Goal: Ask a question

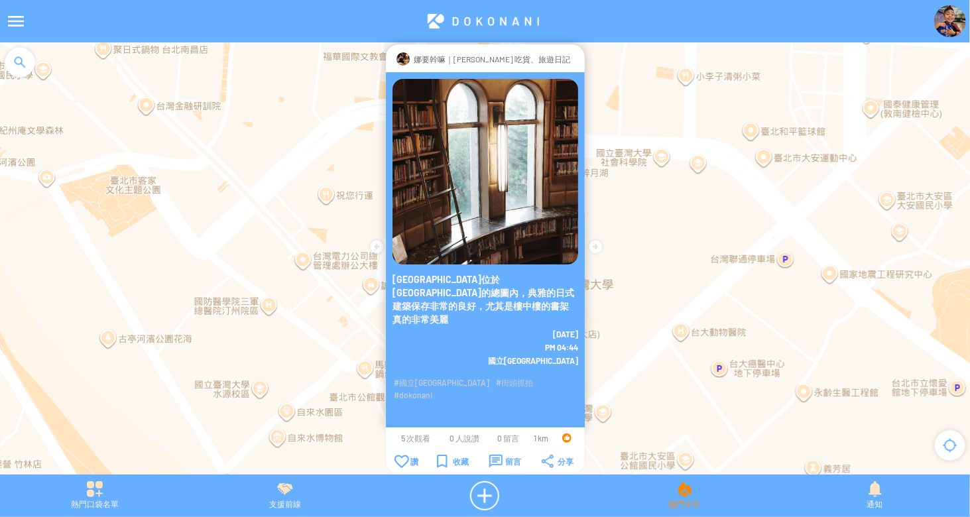
click at [690, 503] on div "熱門卡片" at bounding box center [685, 496] width 190 height 29
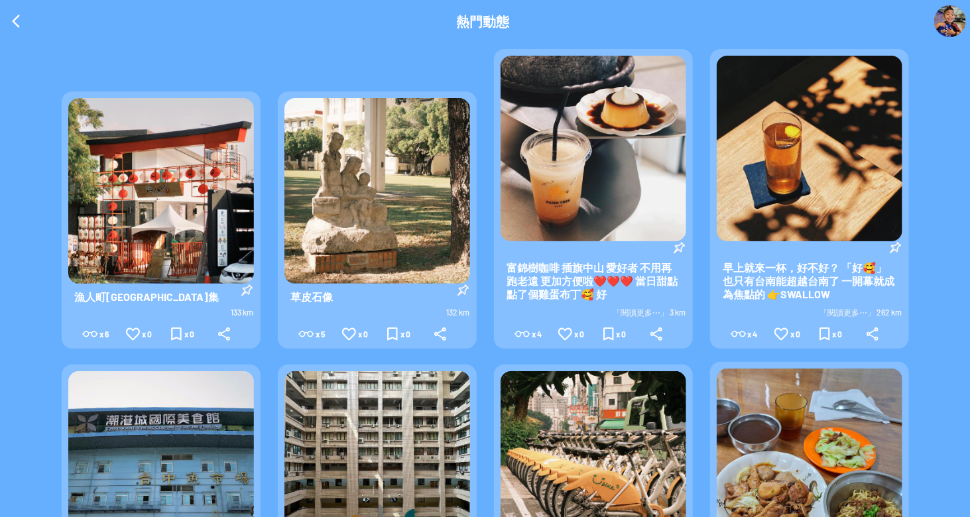
click at [237, 23] on div "熱門動態" at bounding box center [483, 21] width 903 height 32
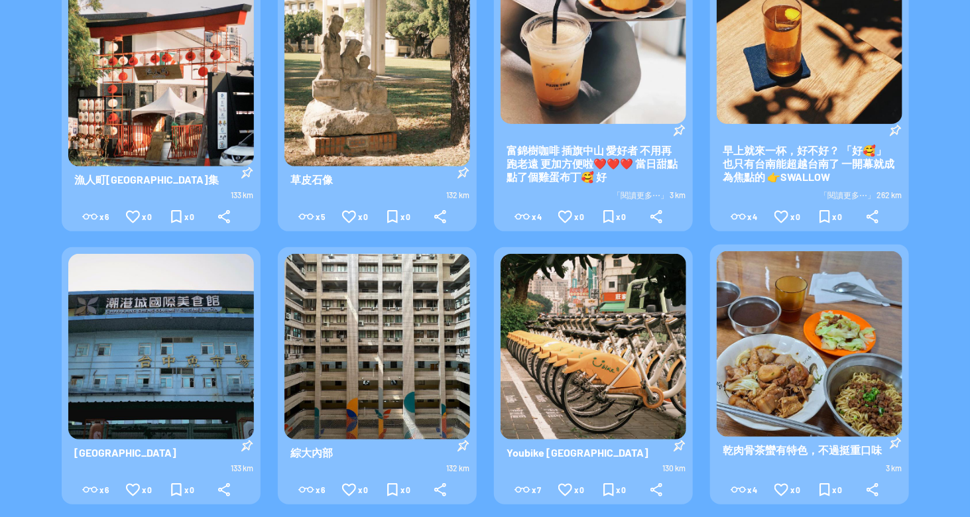
scroll to position [265, 0]
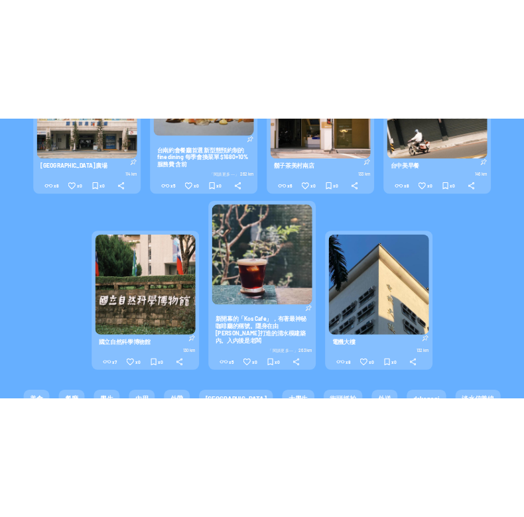
scroll to position [1336, 0]
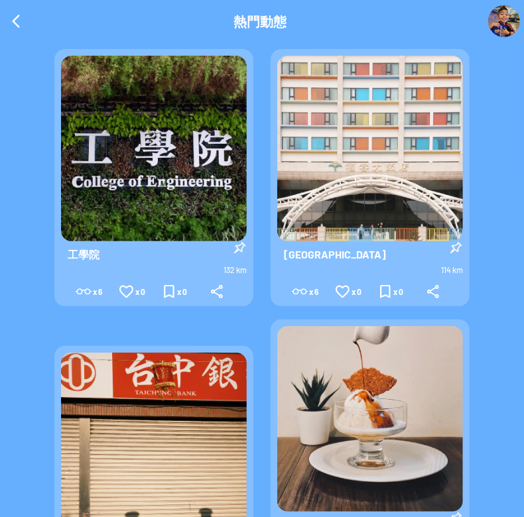
drag, startPoint x: 16, startPoint y: 15, endPoint x: 21, endPoint y: 20, distance: 7.1
click at [16, 15] on div at bounding box center [16, 21] width 32 height 32
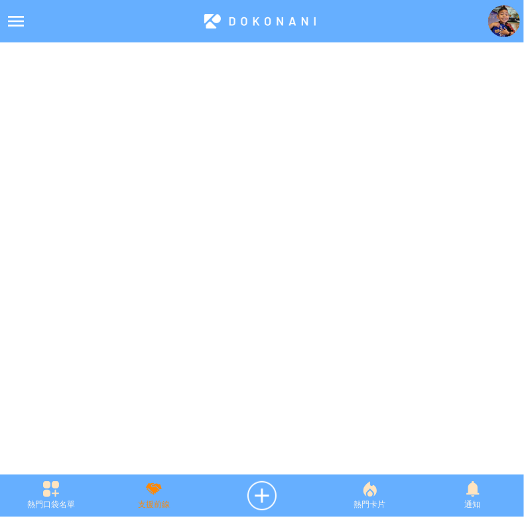
click at [149, 496] on div "支援前線" at bounding box center [154, 496] width 103 height 29
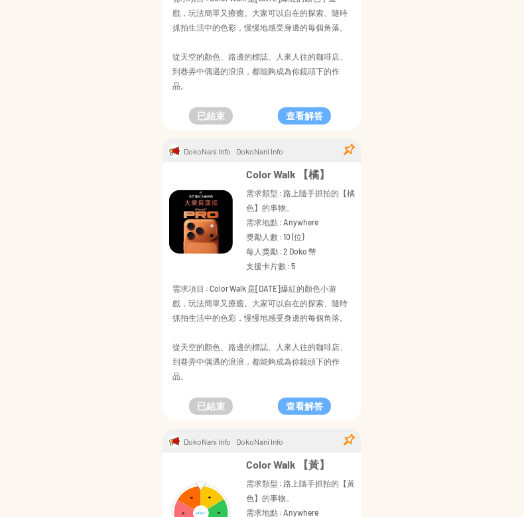
scroll to position [265, 0]
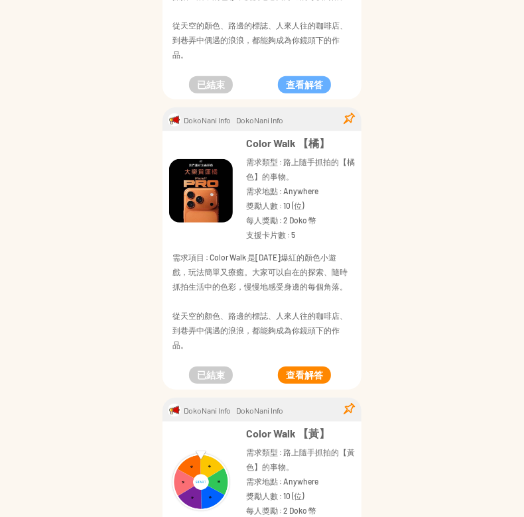
click at [293, 373] on button "查看解答" at bounding box center [304, 375] width 53 height 17
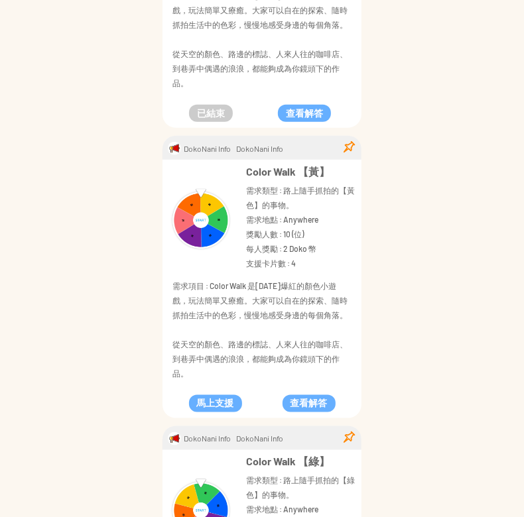
scroll to position [398, 0]
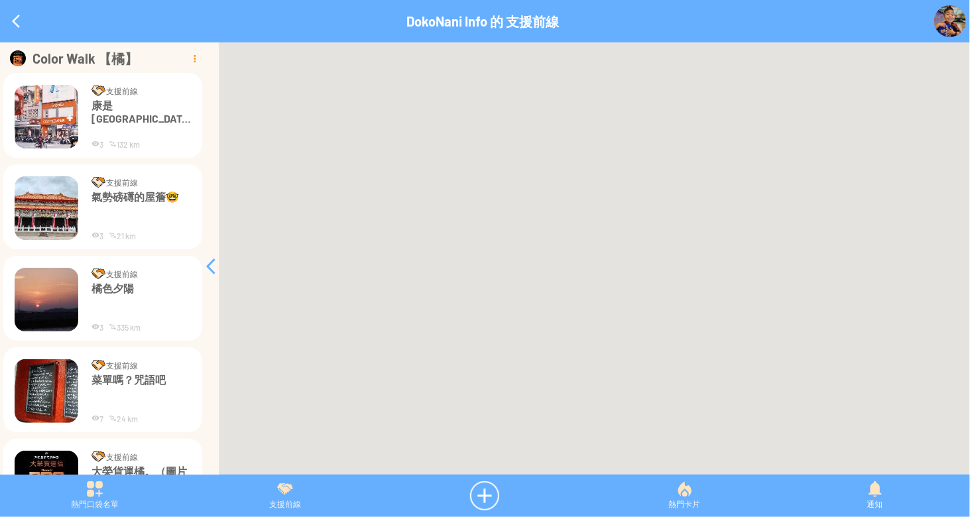
click at [191, 55] on div at bounding box center [194, 58] width 16 height 16
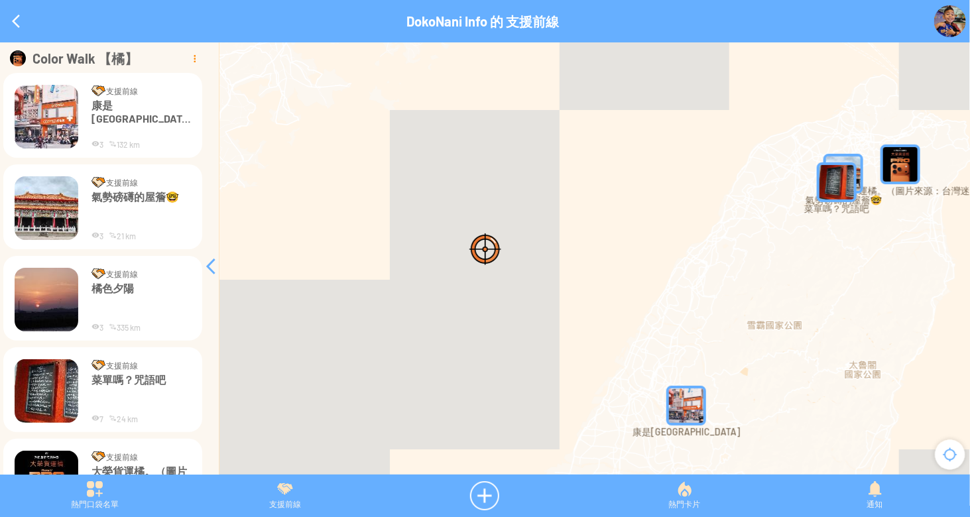
click at [192, 62] on div at bounding box center [194, 58] width 16 height 16
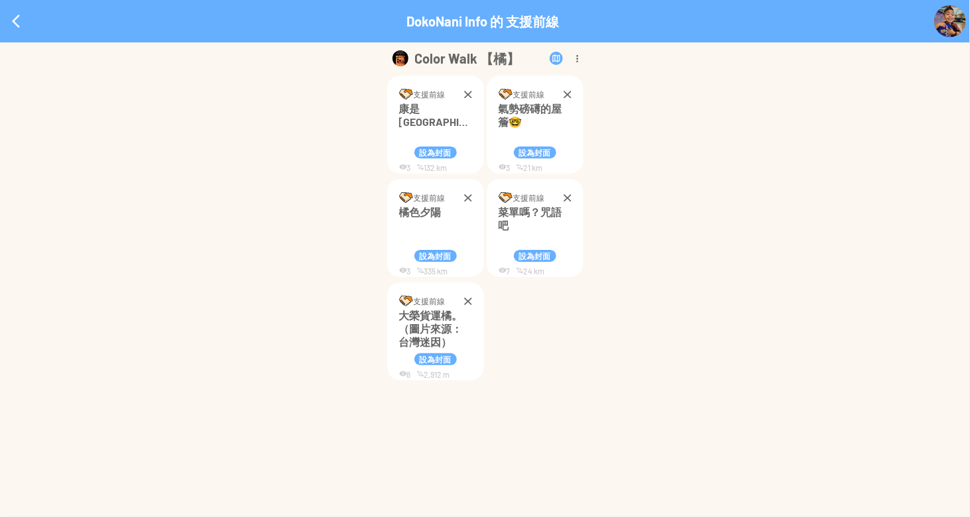
click at [576, 56] on div at bounding box center [577, 58] width 15 height 16
click at [566, 87] on p "編輯" at bounding box center [563, 91] width 57 height 11
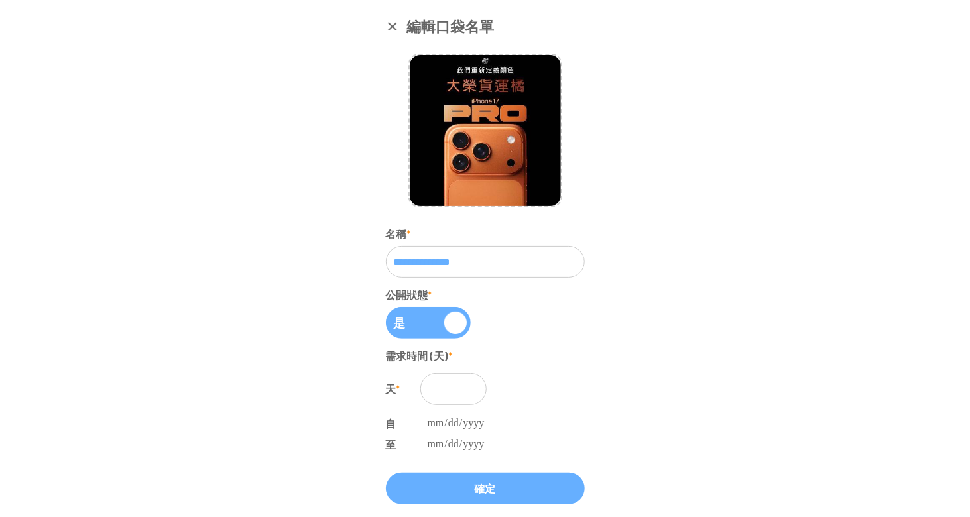
click at [389, 28] on div at bounding box center [392, 25] width 13 height 13
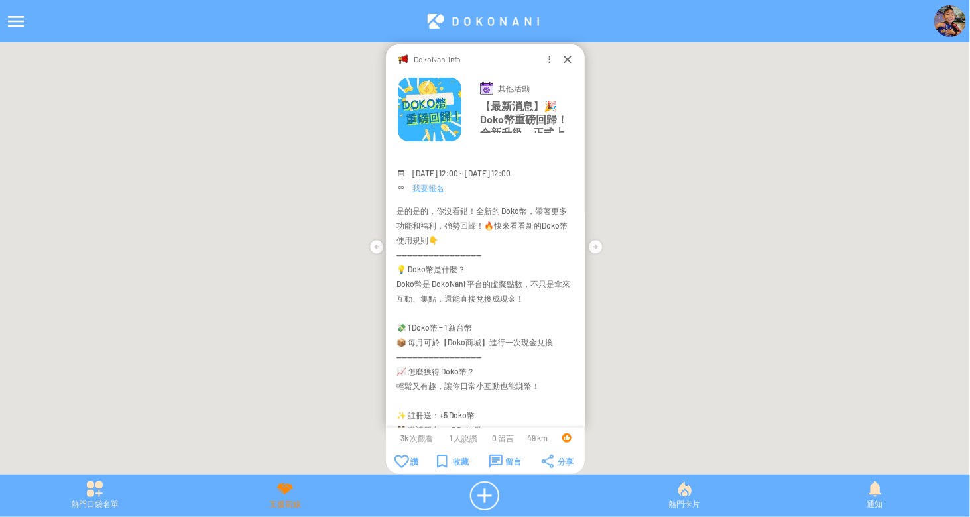
click at [285, 493] on div "支援前線" at bounding box center [285, 496] width 190 height 29
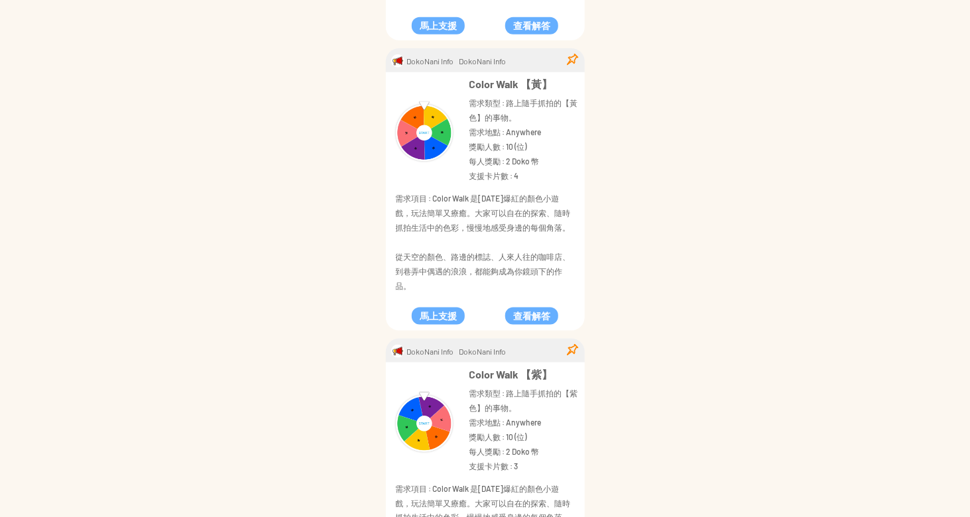
scroll to position [663, 0]
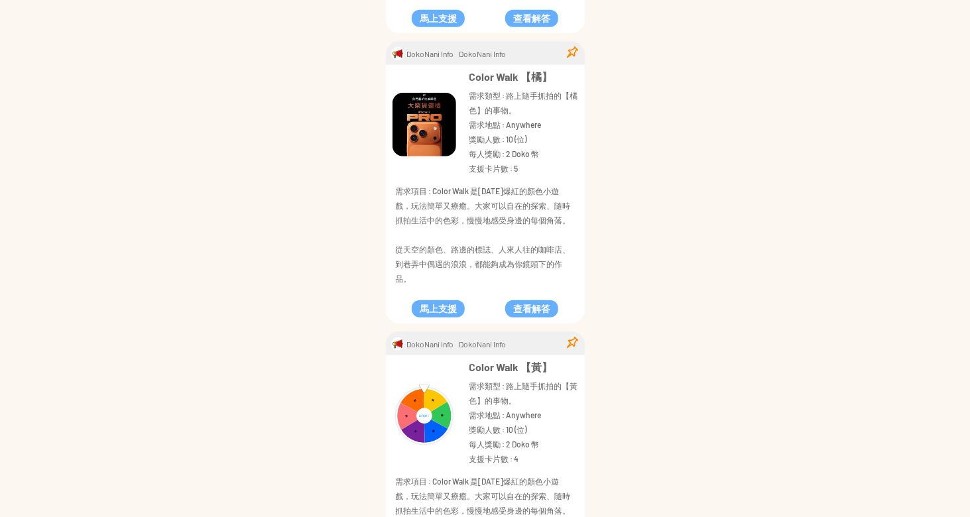
scroll to position [0, 0]
